Goal: Find specific page/section: Find specific page/section

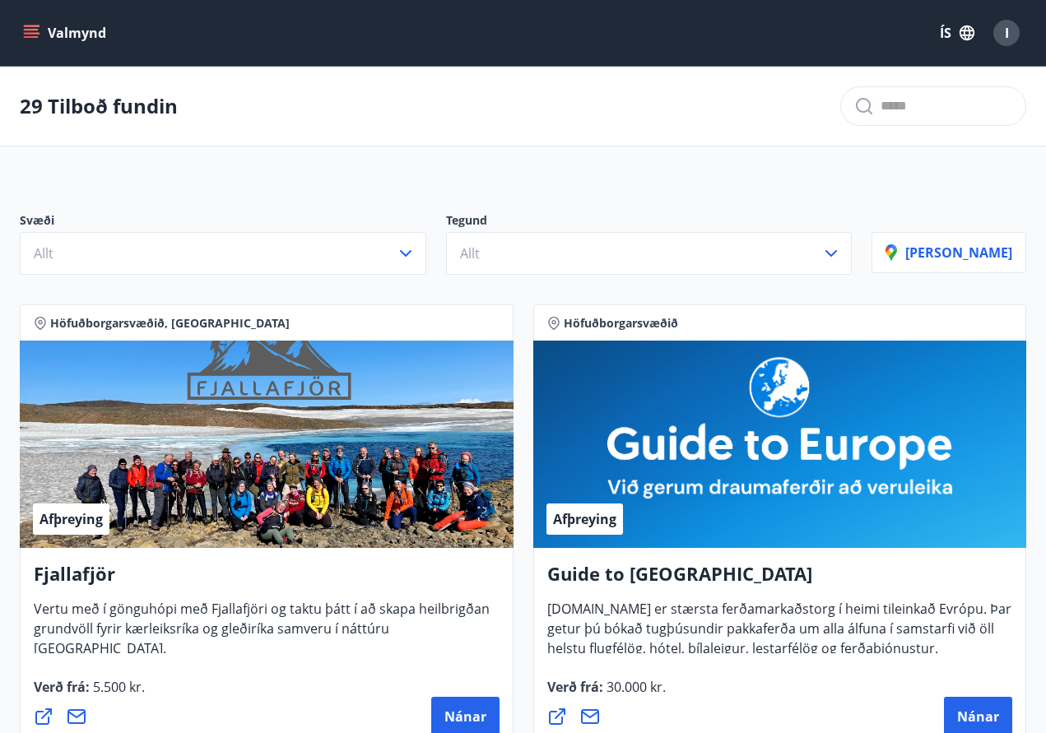
click at [61, 28] on button "Valmynd" at bounding box center [66, 33] width 93 height 30
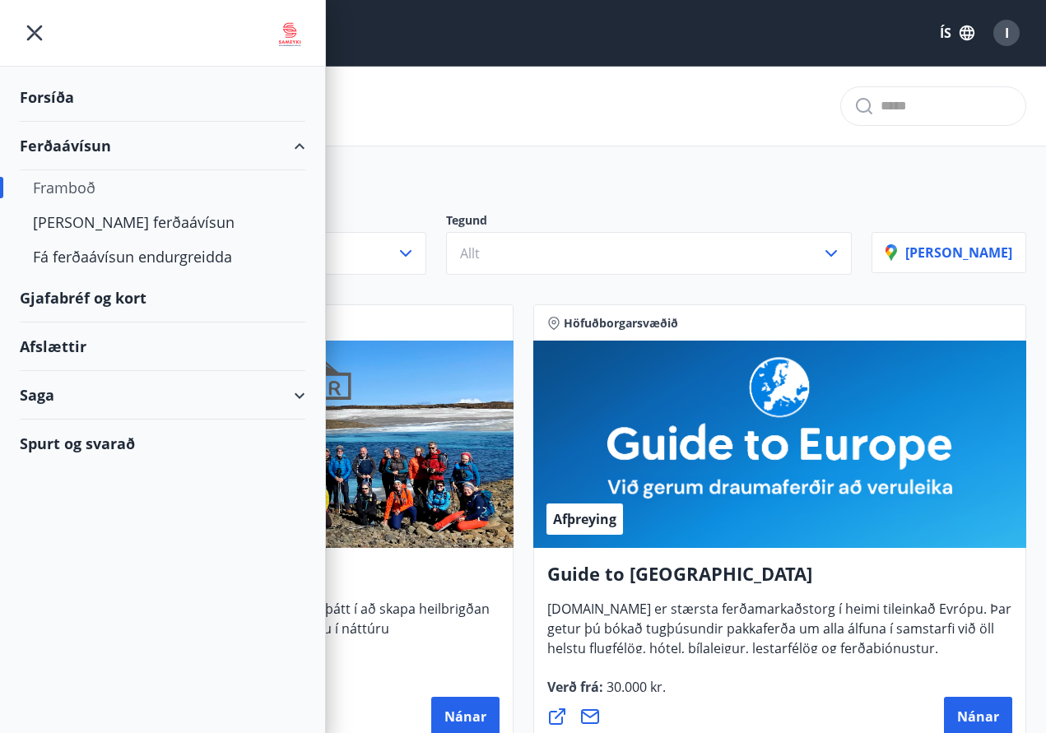
click at [128, 291] on div "Gjafabréf og kort" at bounding box center [162, 298] width 285 height 49
click at [734, 137] on div "29 Tilboð fundin" at bounding box center [523, 107] width 1046 height 80
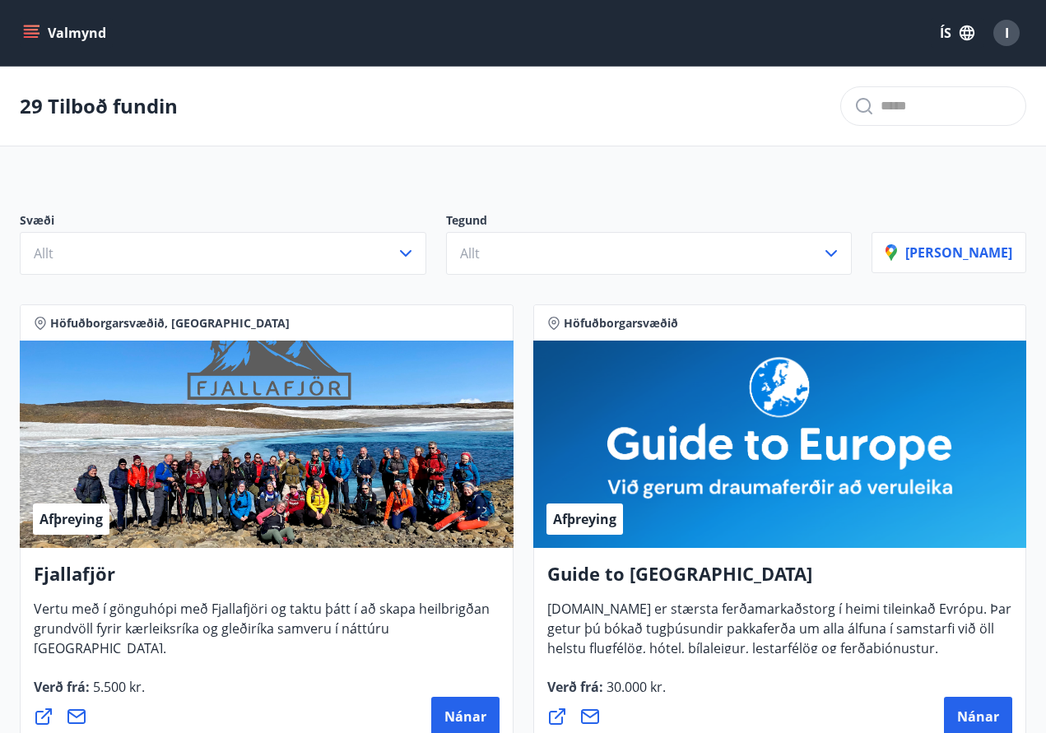
click at [25, 23] on button "Valmynd" at bounding box center [66, 33] width 93 height 30
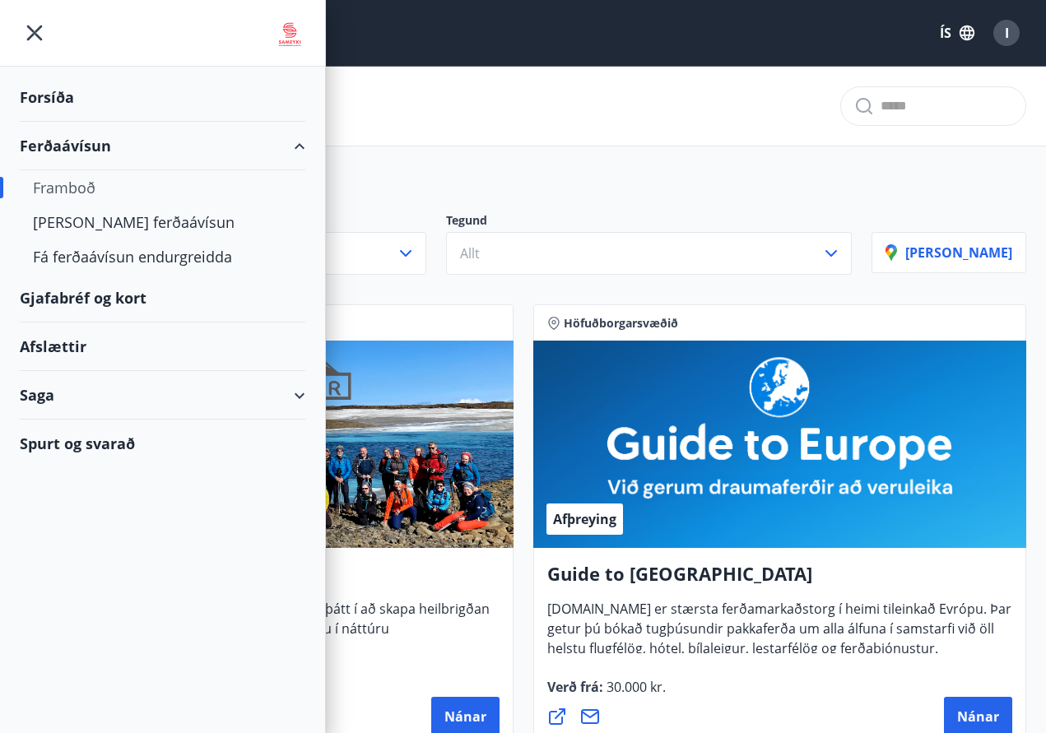
click at [123, 346] on div "Afslættir" at bounding box center [162, 346] width 285 height 49
